Goal: Task Accomplishment & Management: Use online tool/utility

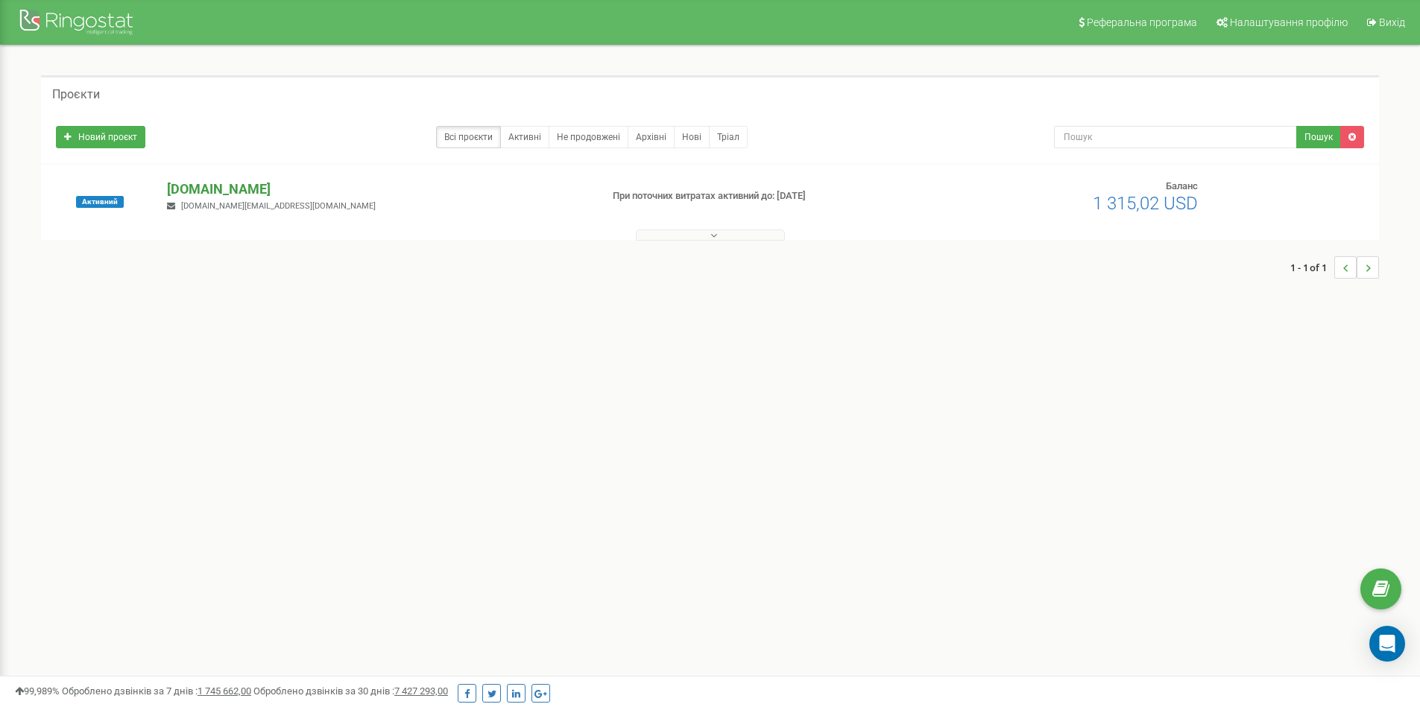
click at [230, 185] on p "[DOMAIN_NAME]" at bounding box center [377, 189] width 421 height 19
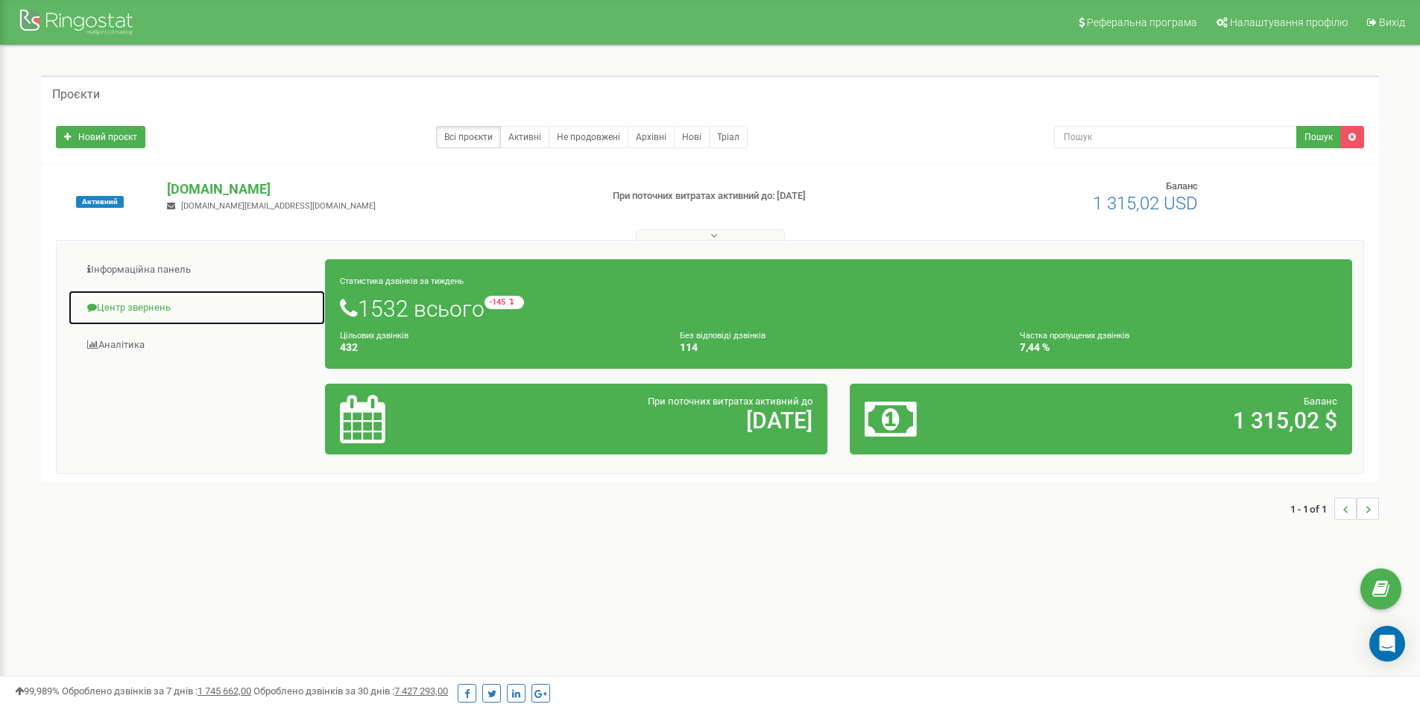
click at [162, 304] on link "Центр звернень" at bounding box center [197, 308] width 258 height 37
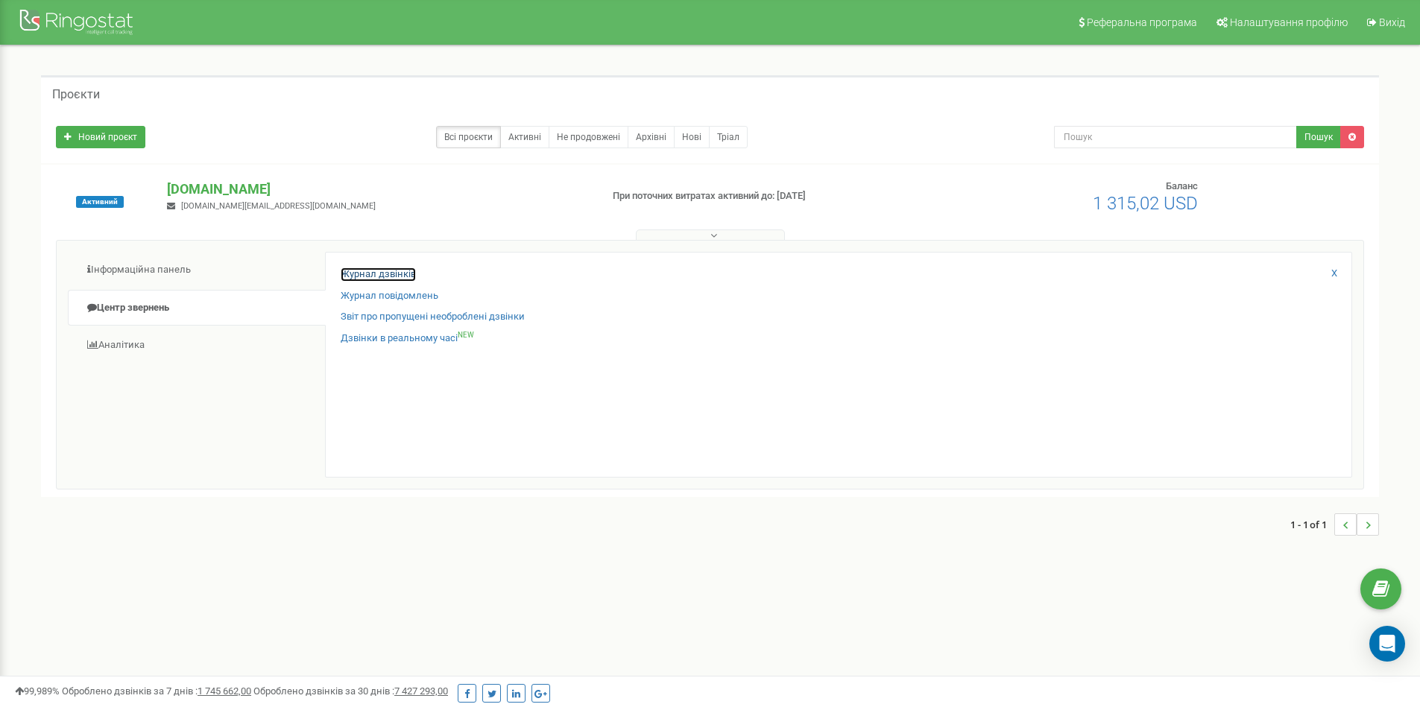
click at [370, 271] on link "Журнал дзвінків" at bounding box center [378, 275] width 75 height 14
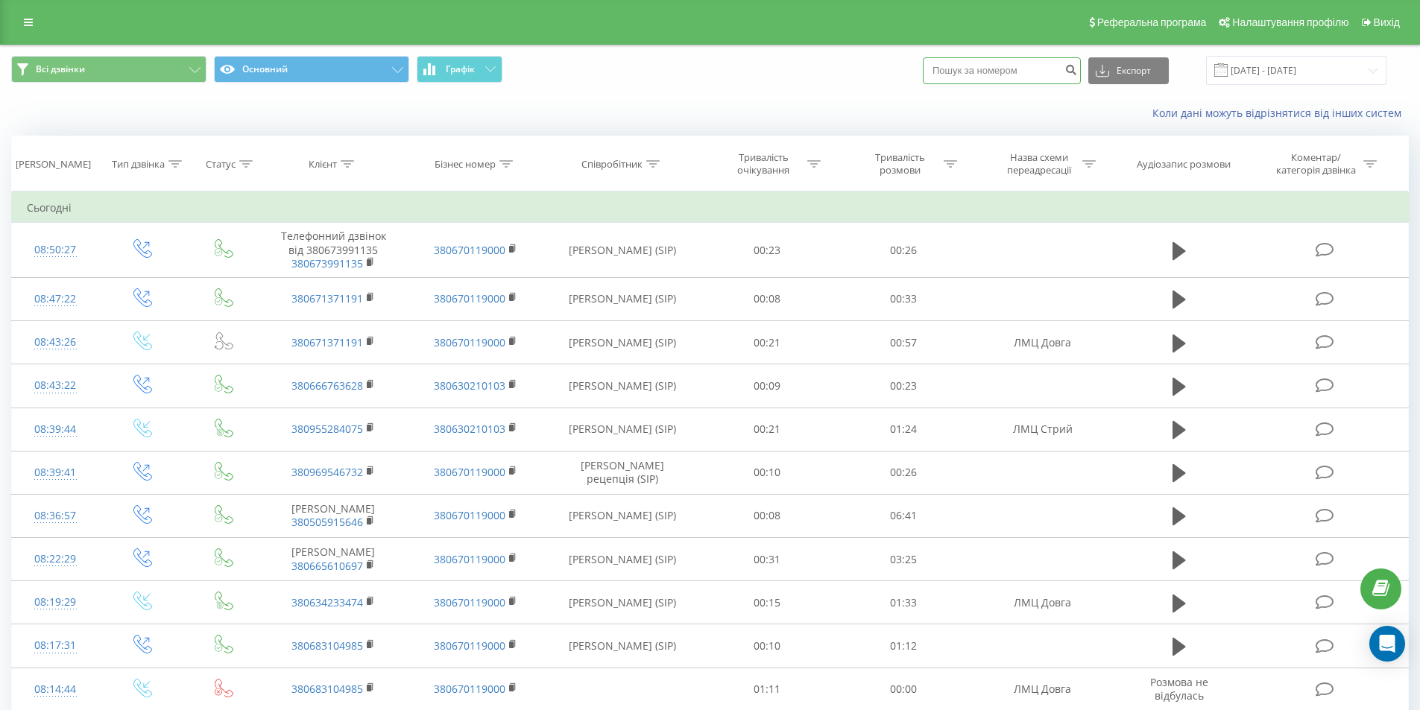
click at [983, 63] on input at bounding box center [1002, 70] width 158 height 27
paste input "0 66 997 5118"
type input "0 66 997 5118"
